Goal: Task Accomplishment & Management: Manage account settings

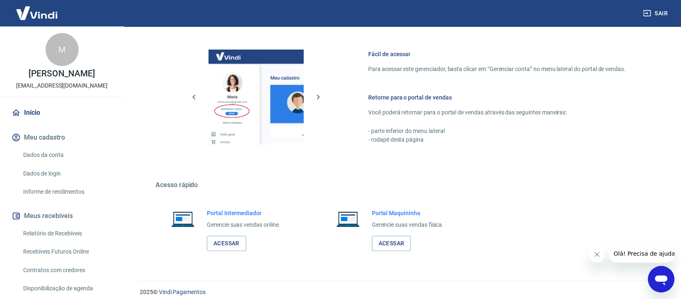
scroll to position [345, 0]
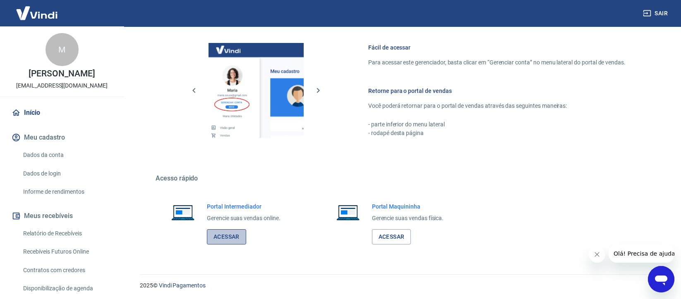
click at [230, 233] on link "Acessar" at bounding box center [226, 237] width 39 height 15
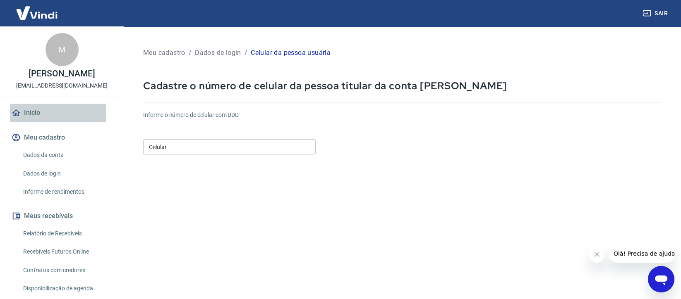
click at [31, 113] on link "Início" at bounding box center [62, 113] width 104 height 18
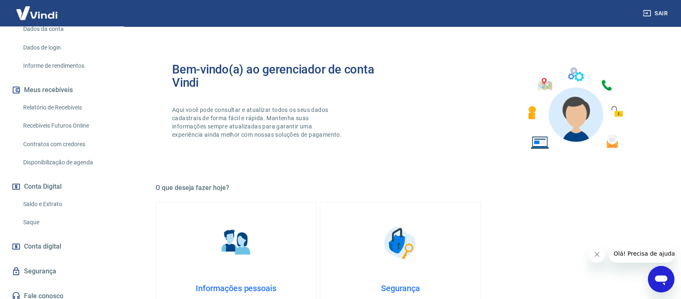
scroll to position [132, 0]
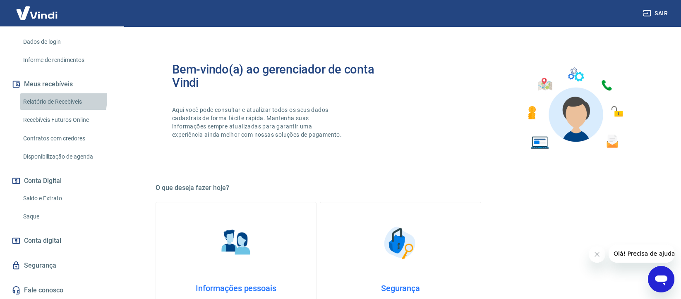
click at [50, 98] on link "Relatório de Recebíveis" at bounding box center [67, 101] width 94 height 17
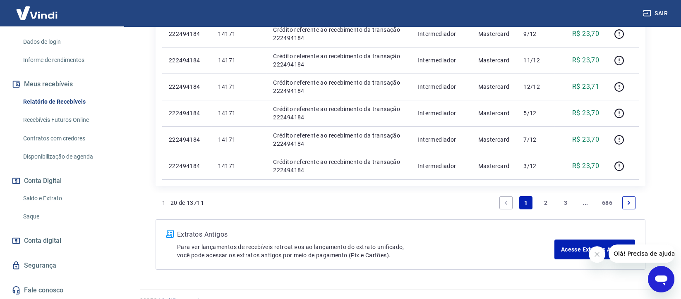
scroll to position [601, 0]
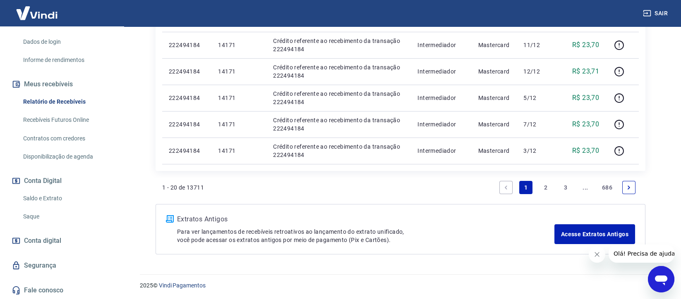
click at [544, 184] on link "2" at bounding box center [545, 187] width 13 height 13
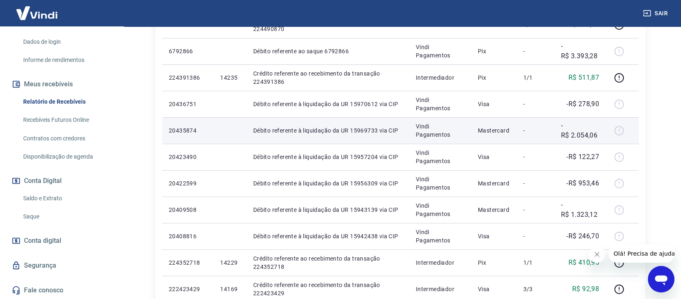
scroll to position [331, 0]
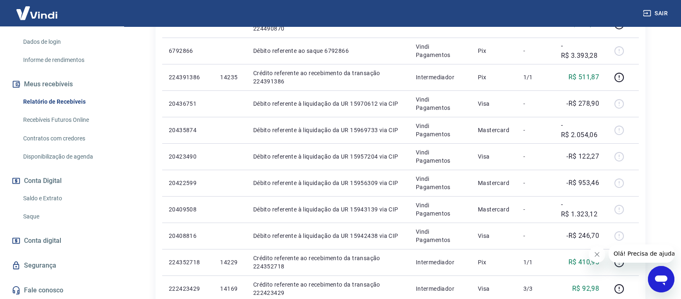
click at [598, 253] on icon "Close message from company" at bounding box center [596, 254] width 7 height 7
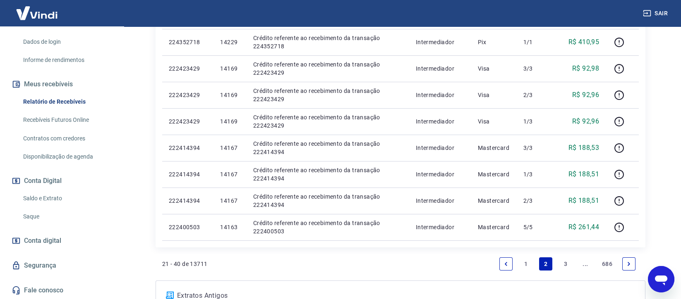
scroll to position [606, 0]
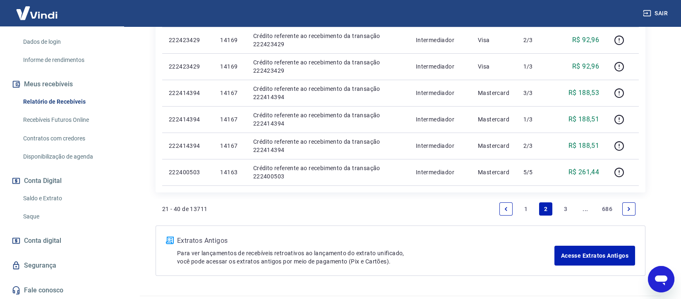
click at [526, 207] on link "1" at bounding box center [525, 209] width 13 height 13
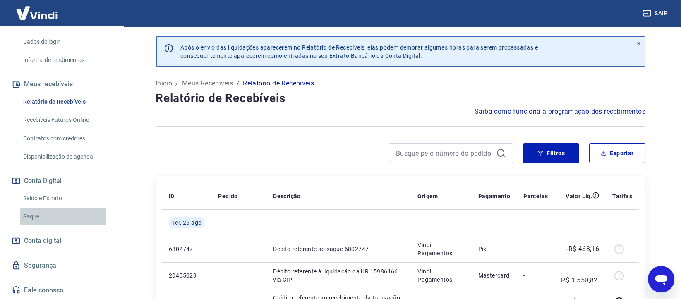
click at [32, 217] on link "Saque" at bounding box center [67, 216] width 94 height 17
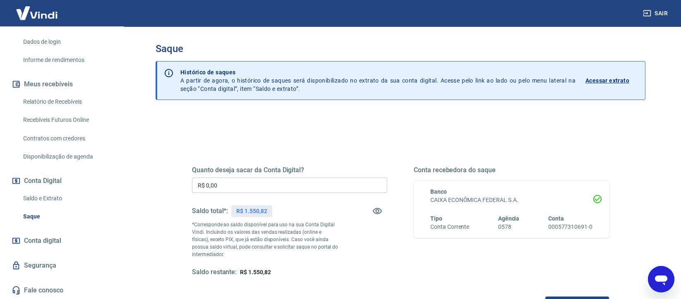
click at [602, 78] on p "Acessar extrato" at bounding box center [607, 81] width 44 height 8
